Goal: Entertainment & Leisure: Consume media (video, audio)

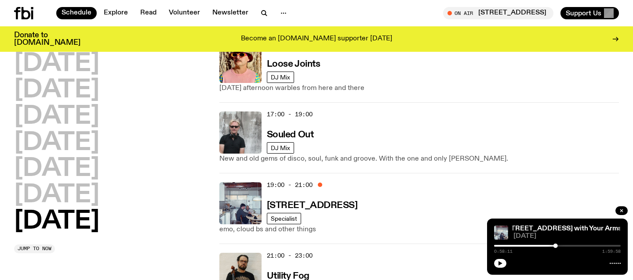
scroll to position [633, 0]
click at [295, 130] on h3 "Souled Out" at bounding box center [290, 134] width 47 height 9
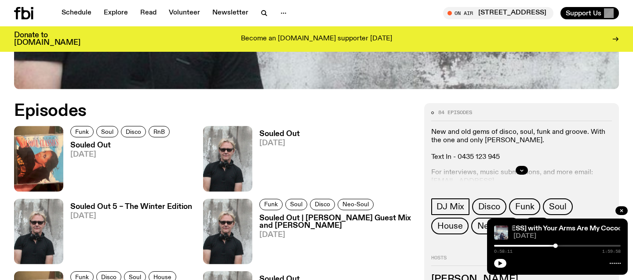
scroll to position [364, 0]
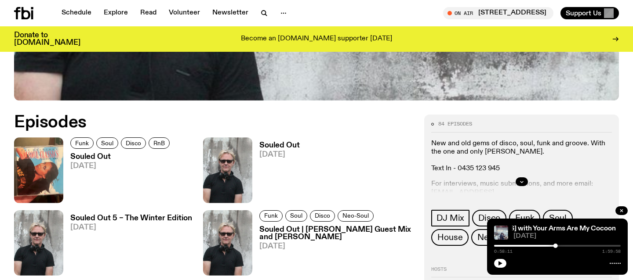
click at [97, 156] on h3 "Souled Out" at bounding box center [121, 156] width 102 height 7
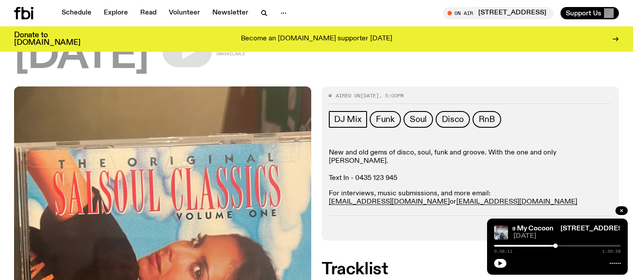
scroll to position [83, 0]
click at [599, 202] on div "Aired on 10.08.25 , 5:00pm DJ Mix Funk Soul Disco RnB New and old gems of disco…" at bounding box center [470, 164] width 297 height 155
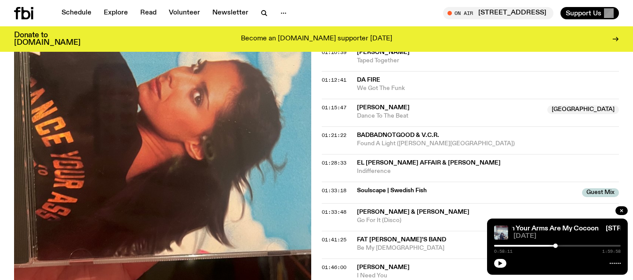
scroll to position [755, 0]
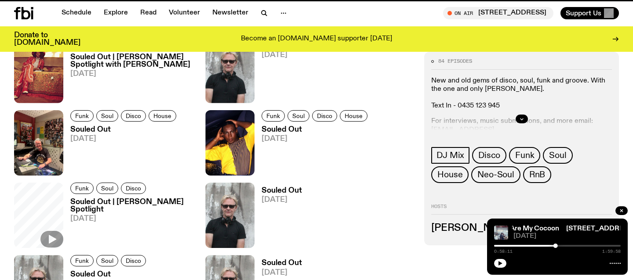
scroll to position [364, 0]
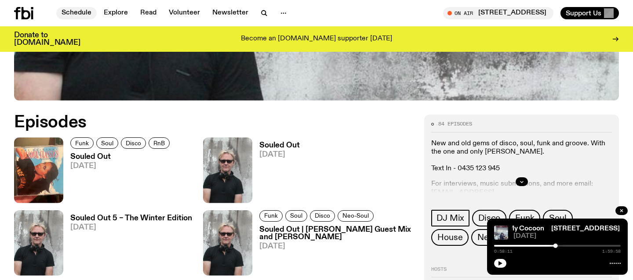
click at [78, 11] on link "Schedule" at bounding box center [76, 13] width 40 height 12
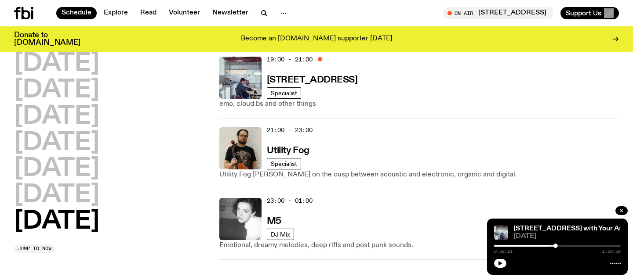
scroll to position [757, 0]
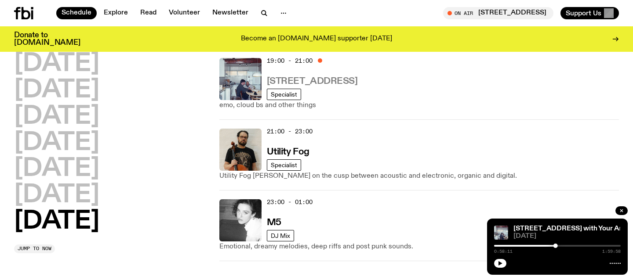
click at [308, 77] on h3 "[STREET_ADDRESS]" at bounding box center [312, 81] width 91 height 9
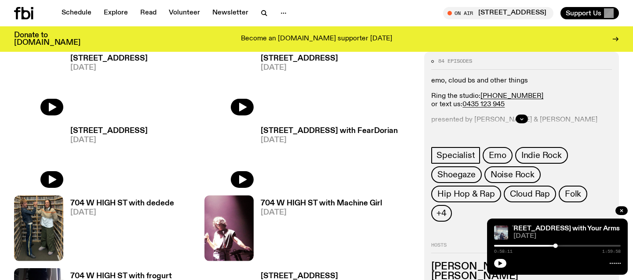
scroll to position [352, 0]
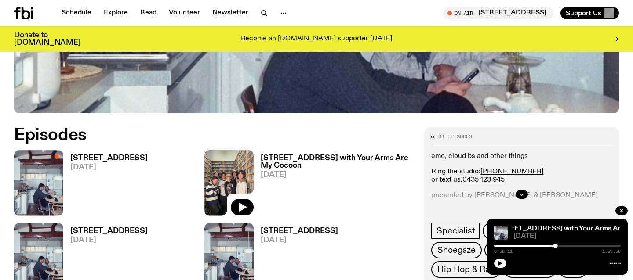
click at [81, 157] on h3 "[STREET_ADDRESS]" at bounding box center [108, 158] width 77 height 7
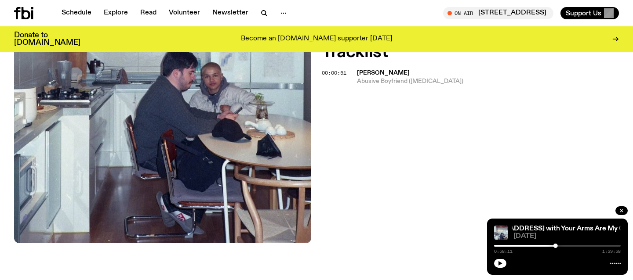
scroll to position [323, 0]
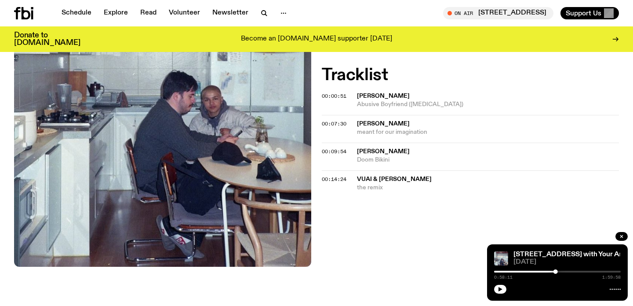
scroll to position [300, 0]
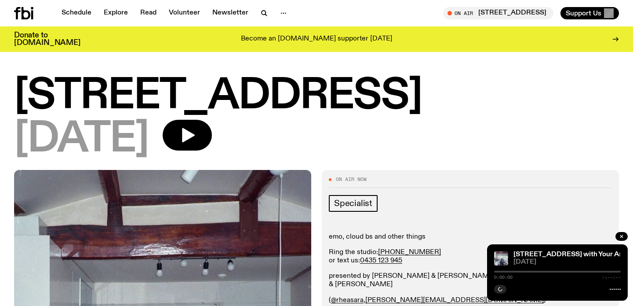
scroll to position [215, 0]
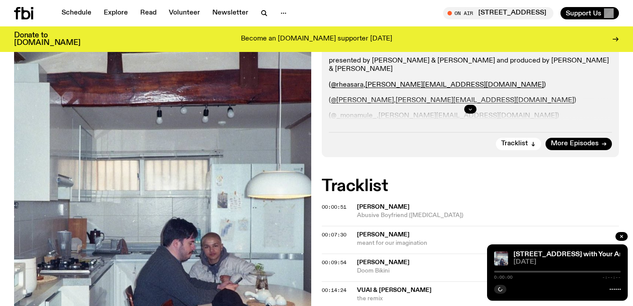
click at [472, 107] on icon "button" at bounding box center [470, 108] width 5 height 5
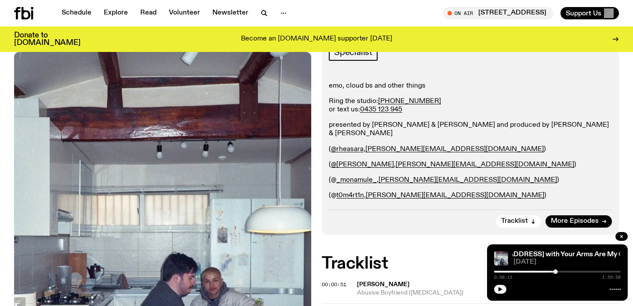
scroll to position [151, 0]
click at [362, 177] on link "_monamule_" at bounding box center [356, 179] width 40 height 7
click at [350, 194] on link "t0m4rt1n" at bounding box center [350, 194] width 28 height 7
click at [440, 125] on p "presented by [PERSON_NAME] & [PERSON_NAME] and produced by [PERSON_NAME] & [PER…" at bounding box center [470, 128] width 283 height 17
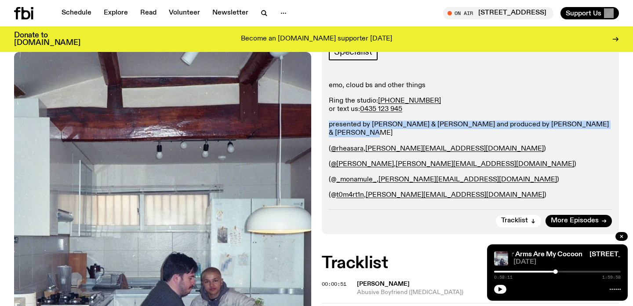
click at [440, 125] on p "presented by [PERSON_NAME] & [PERSON_NAME] and produced by [PERSON_NAME] & [PER…" at bounding box center [470, 128] width 283 height 17
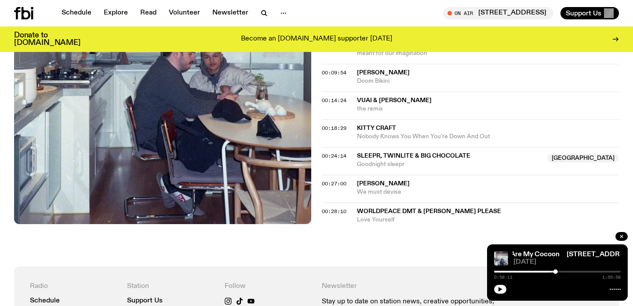
scroll to position [418, 0]
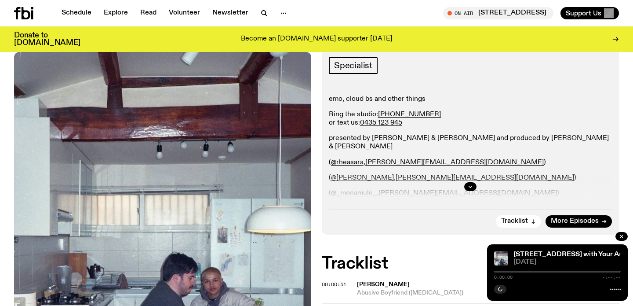
scroll to position [140, 0]
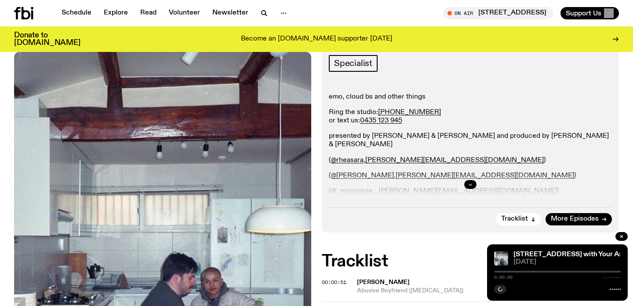
click at [470, 180] on button "button" at bounding box center [470, 184] width 12 height 9
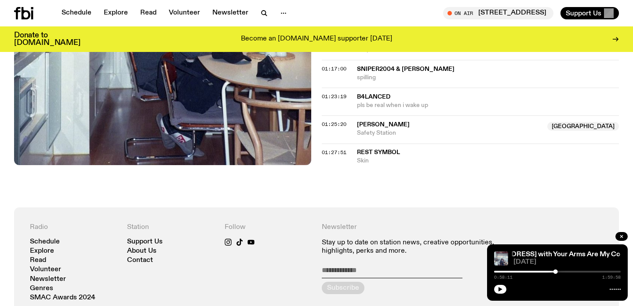
scroll to position [831, 0]
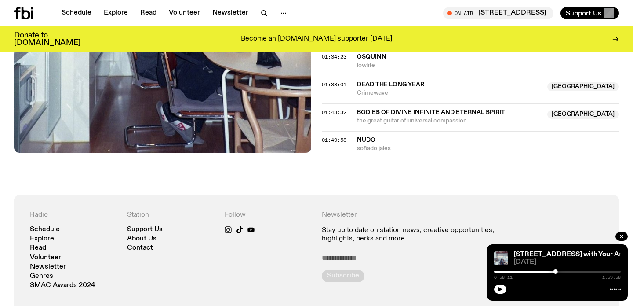
scroll to position [982, 0]
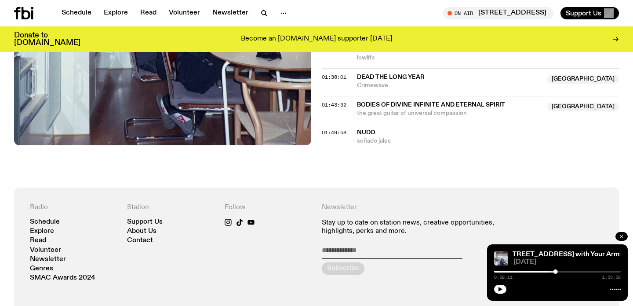
click at [620, 236] on icon "button" at bounding box center [621, 235] width 5 height 5
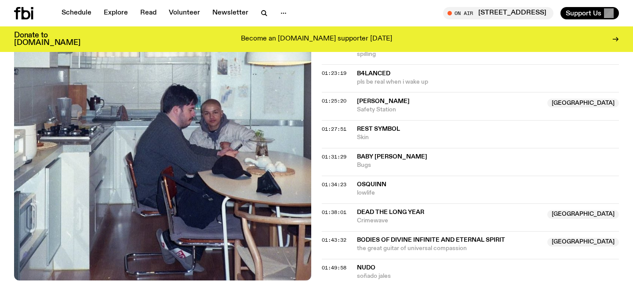
scroll to position [839, 0]
